Goal: Find contact information: Find contact information

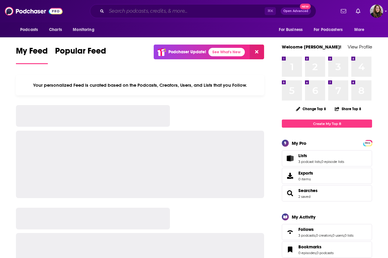
click at [119, 15] on input "Search podcasts, credits, & more..." at bounding box center [186, 11] width 158 height 10
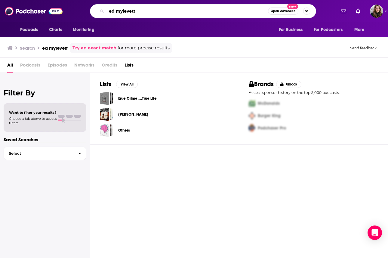
click at [129, 11] on input "ed mylevett" at bounding box center [188, 11] width 162 height 10
type input "ed mylett"
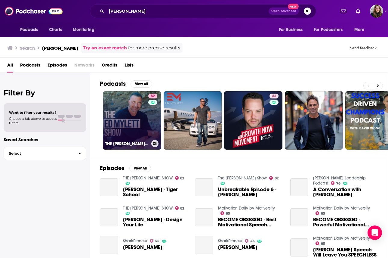
click at [151, 117] on div "82" at bounding box center [153, 117] width 11 height 46
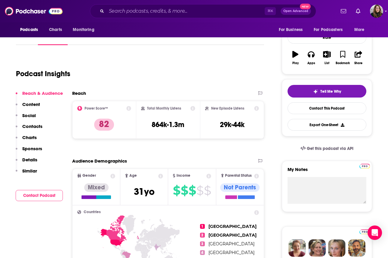
scroll to position [92, 0]
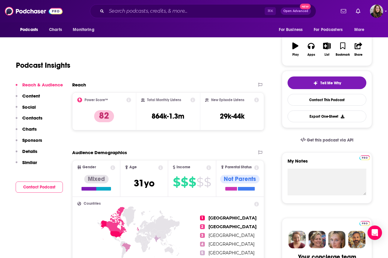
click at [30, 119] on p "Contacts" at bounding box center [32, 118] width 20 height 6
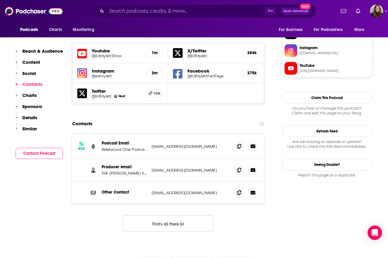
scroll to position [524, 0]
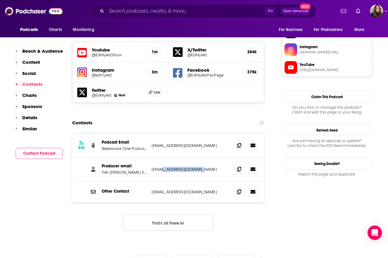
drag, startPoint x: 203, startPoint y: 137, endPoint x: 165, endPoint y: 136, distance: 38.2
click at [165, 167] on p "beau@flynnpictureco.com" at bounding box center [191, 169] width 78 height 5
copy p "flynnpictureco.com"
click at [92, 178] on div "RSS Podcast Email Westwood One Podcasts wwopodcasts@westwoodone.com wwopodcasts…" at bounding box center [168, 186] width 192 height 107
